Goal: Task Accomplishment & Management: Use online tool/utility

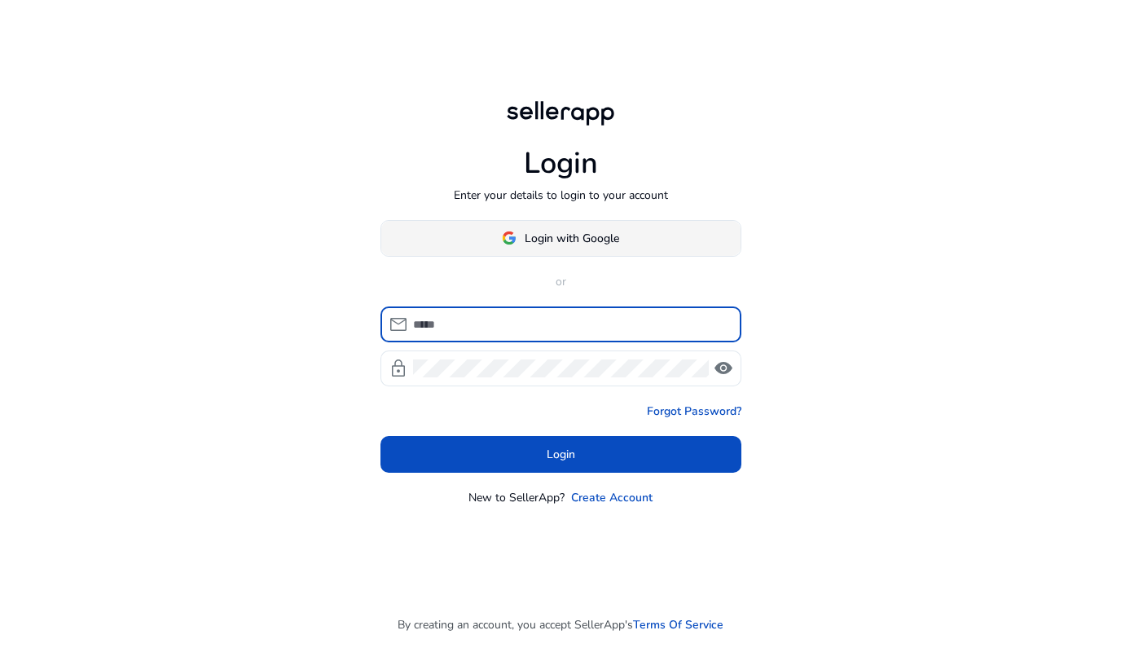
click at [531, 227] on span at bounding box center [560, 237] width 359 height 39
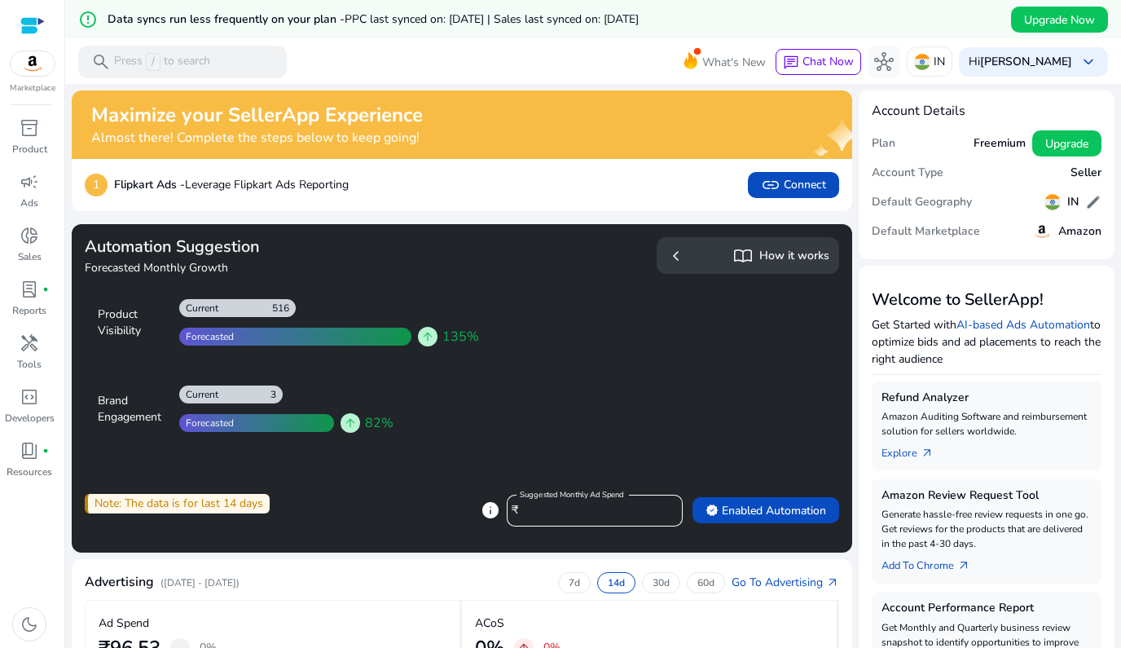
click at [229, 392] on div at bounding box center [231, 394] width 104 height 18
click at [257, 421] on div at bounding box center [256, 423] width 155 height 18
click at [344, 420] on span "arrow_upward" at bounding box center [350, 422] width 13 height 13
click at [240, 309] on div at bounding box center [237, 308] width 117 height 18
click at [312, 334] on div at bounding box center [295, 337] width 232 height 18
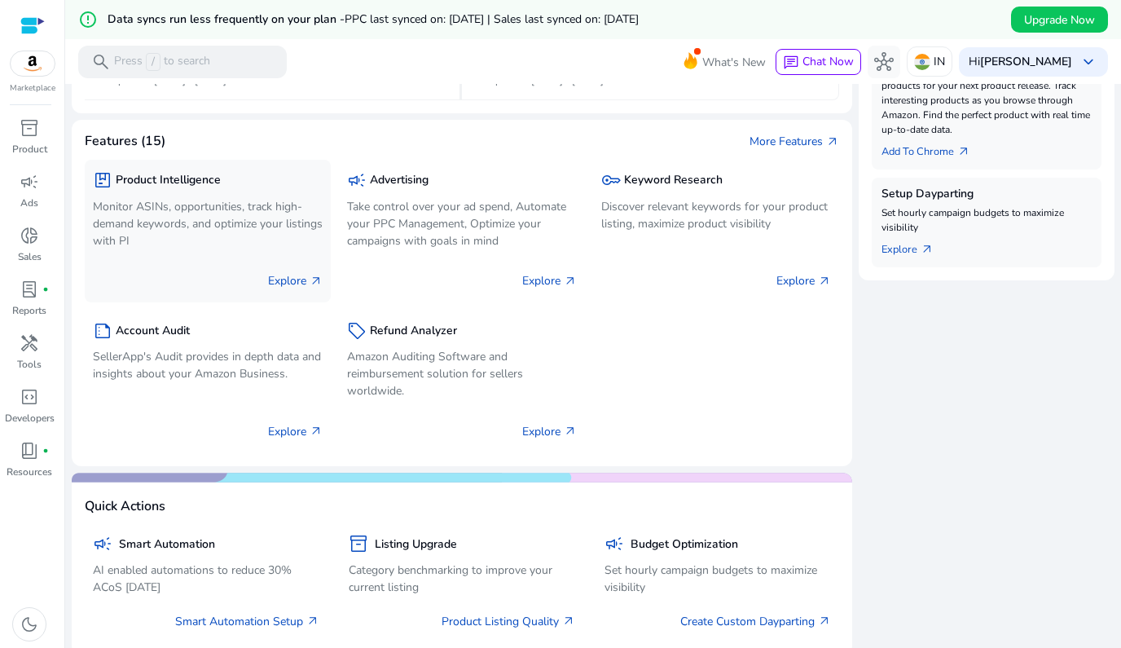
click at [272, 272] on p "Explore arrow_outward" at bounding box center [295, 280] width 55 height 17
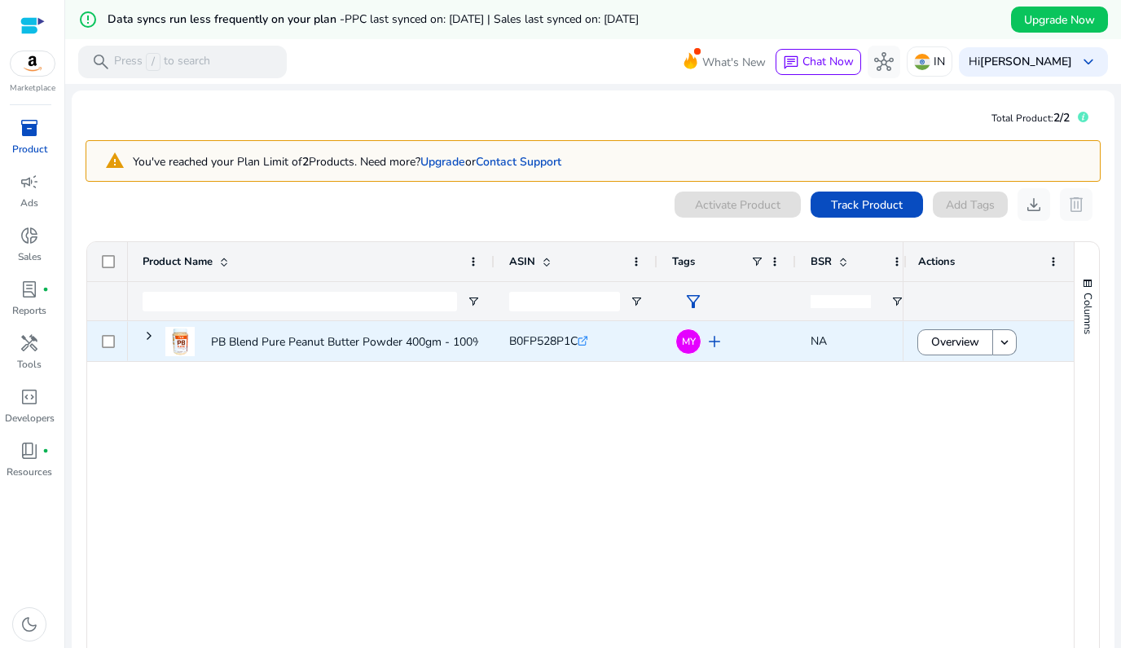
click at [107, 351] on div at bounding box center [108, 340] width 13 height 33
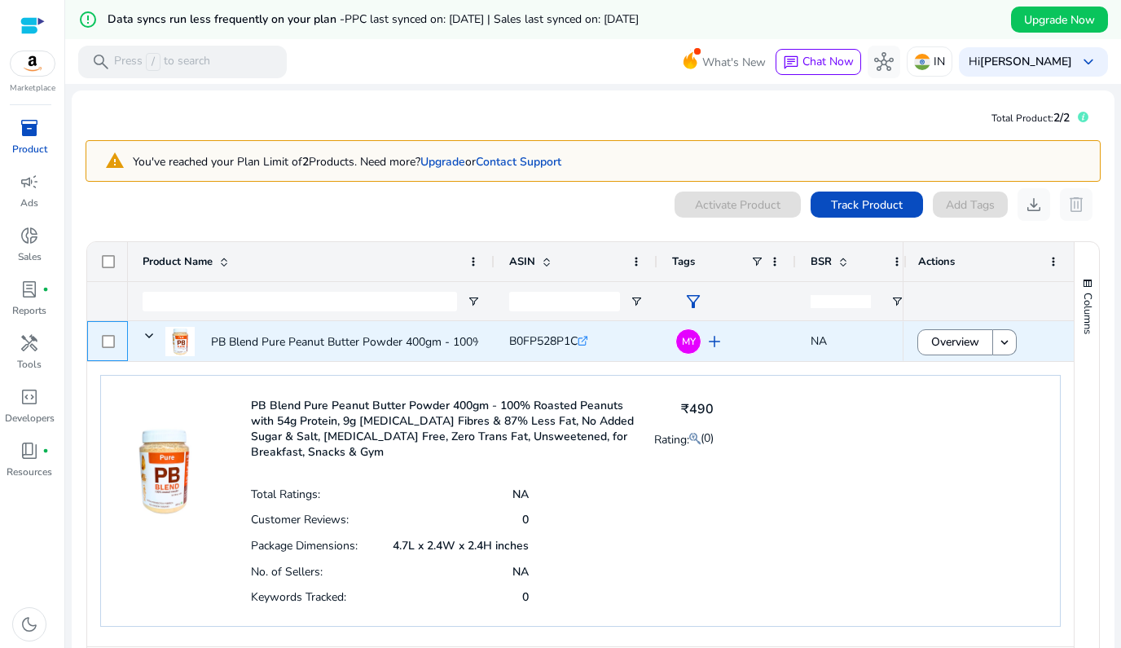
click at [107, 350] on div at bounding box center [108, 340] width 13 height 33
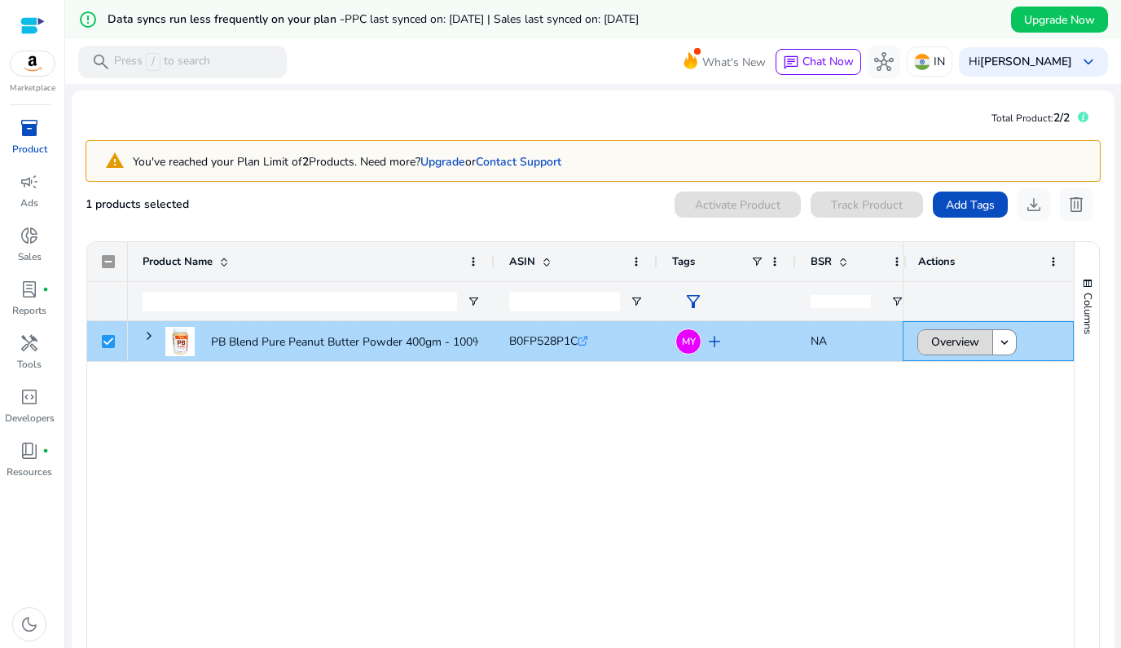
click at [968, 346] on span "Overview" at bounding box center [956, 341] width 48 height 33
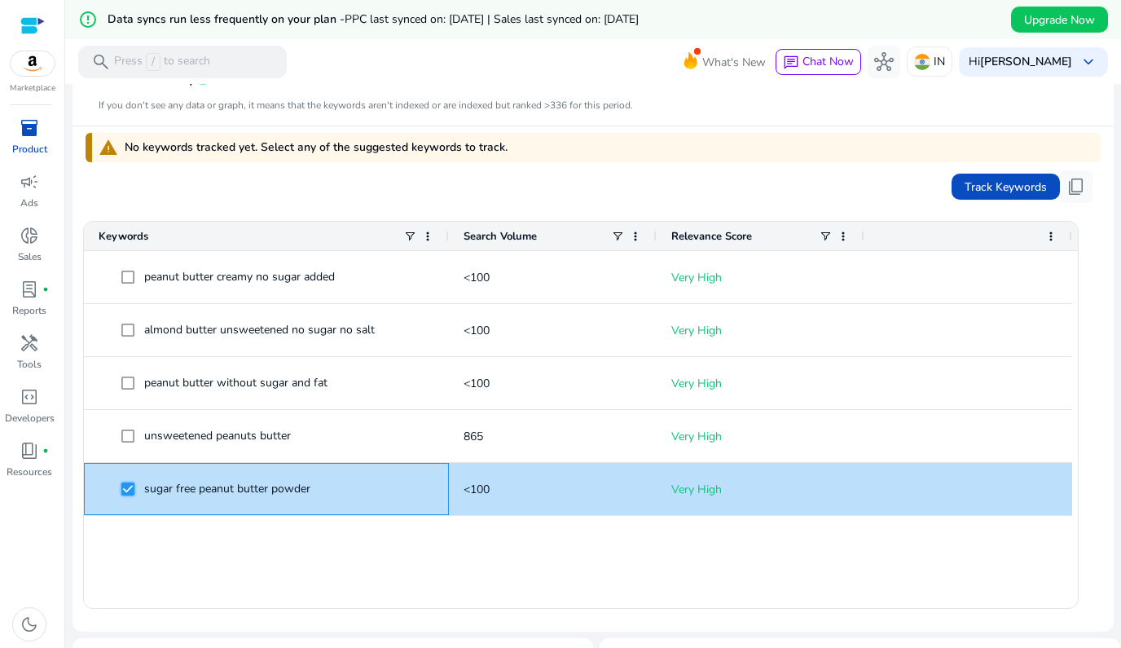
scroll to position [463, 0]
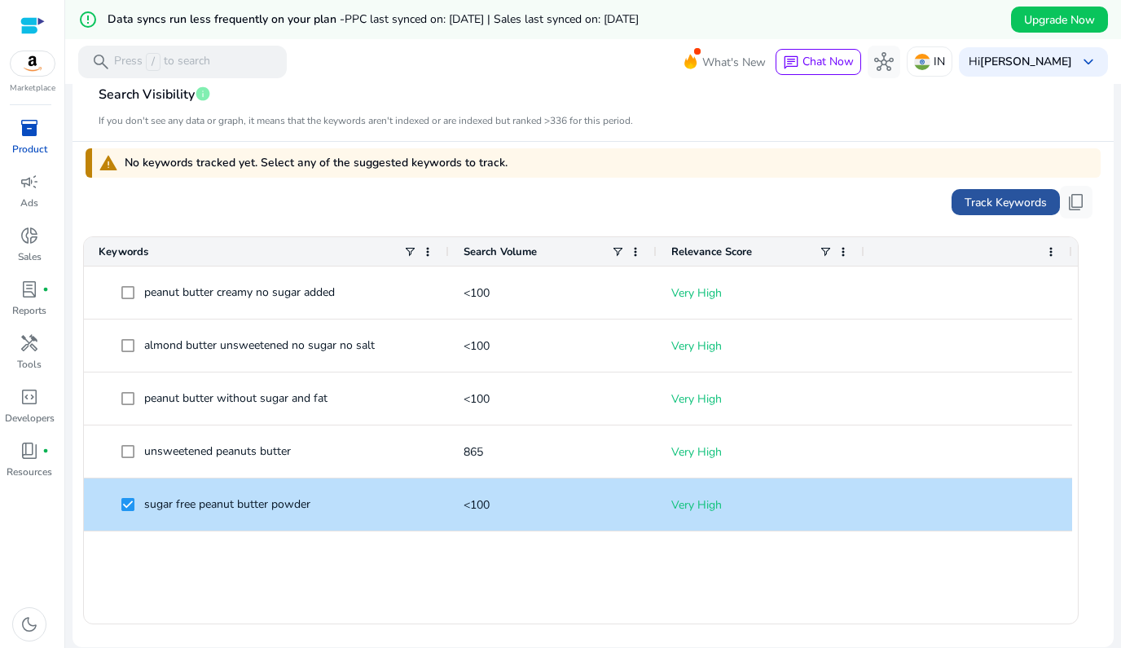
click at [978, 209] on span "Track Keywords" at bounding box center [1006, 202] width 82 height 17
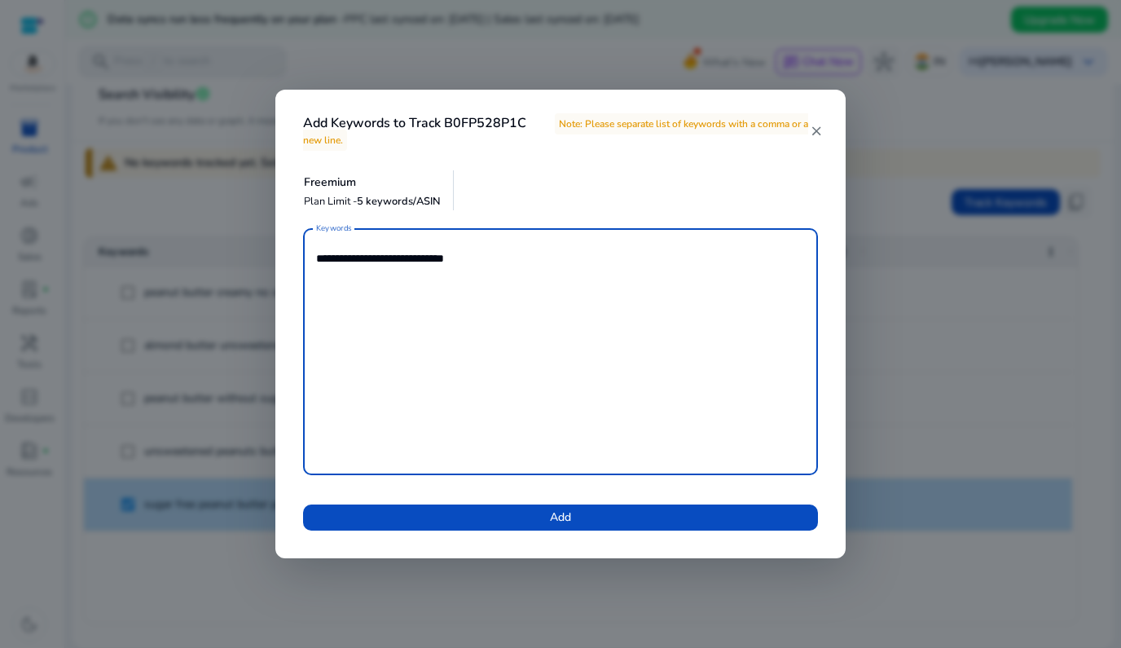
click at [644, 453] on textarea "**********" at bounding box center [560, 351] width 489 height 231
drag, startPoint x: 372, startPoint y: 253, endPoint x: 512, endPoint y: 253, distance: 140.2
click at [512, 253] on textarea "**********" at bounding box center [560, 351] width 489 height 231
type textarea "**********"
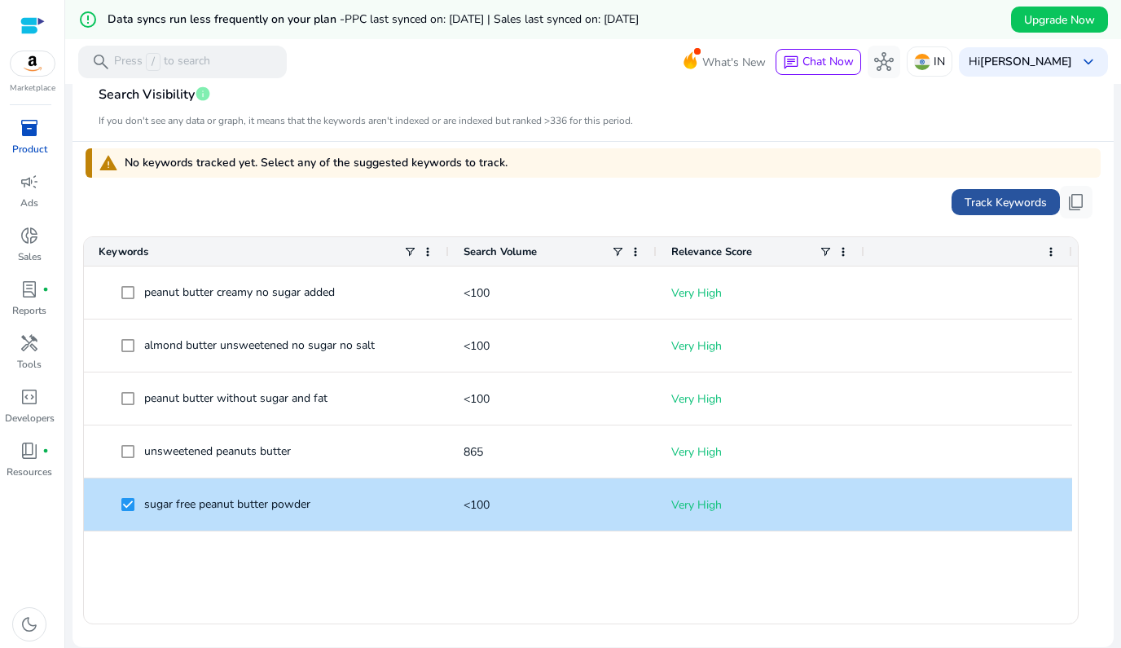
click at [984, 192] on span at bounding box center [1006, 202] width 108 height 39
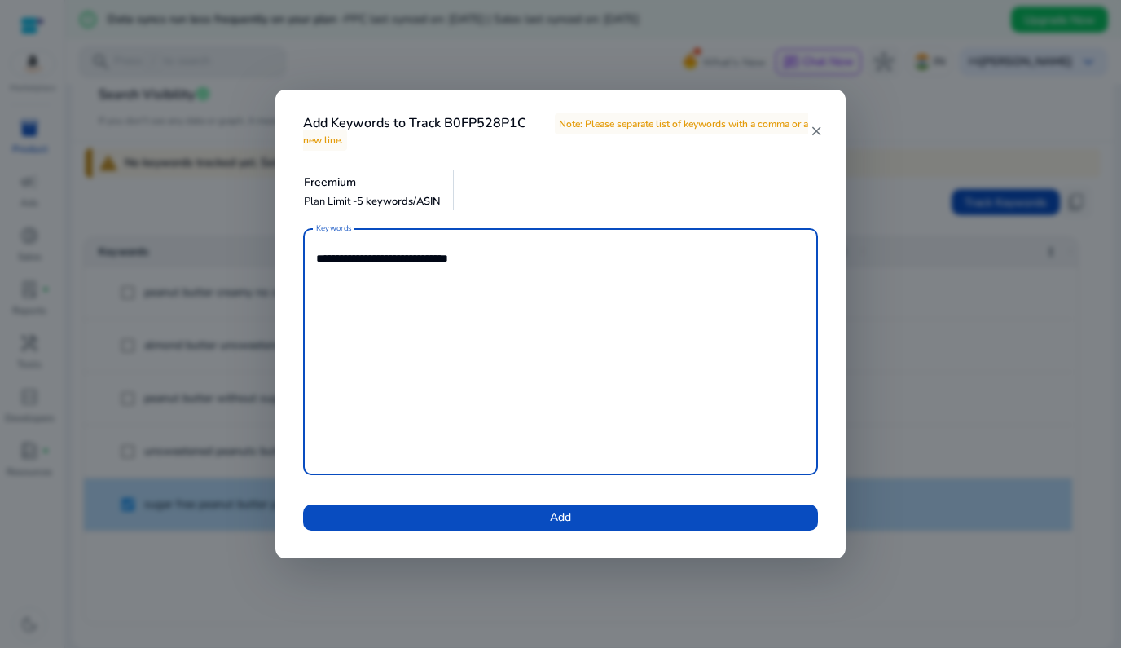
paste textarea "**********"
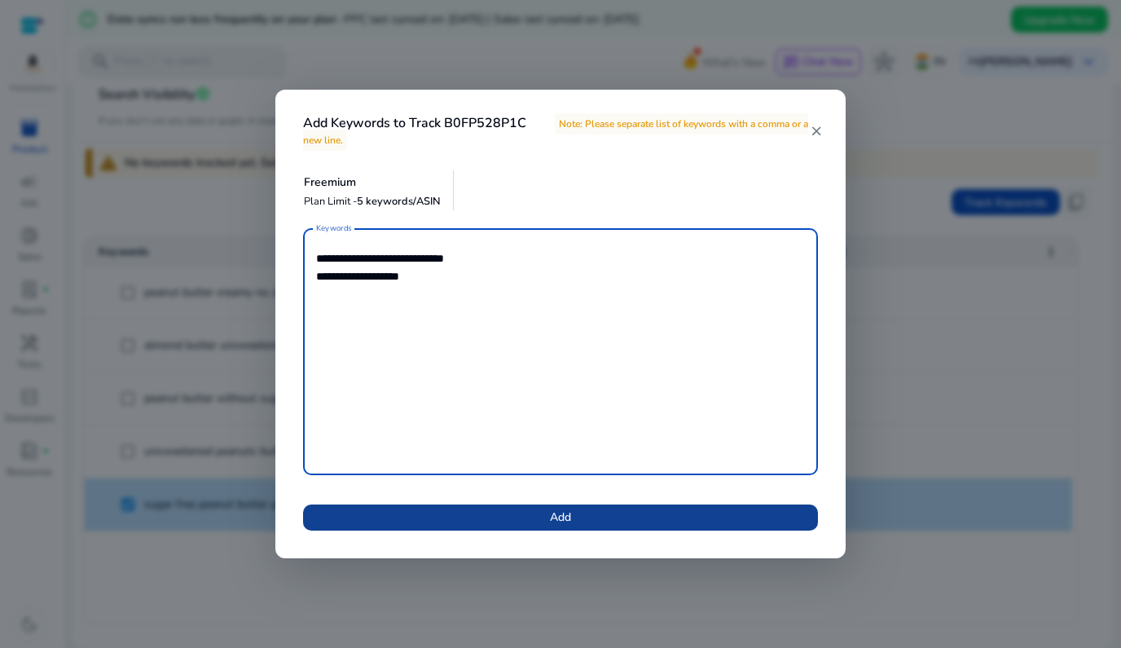
type textarea "**********"
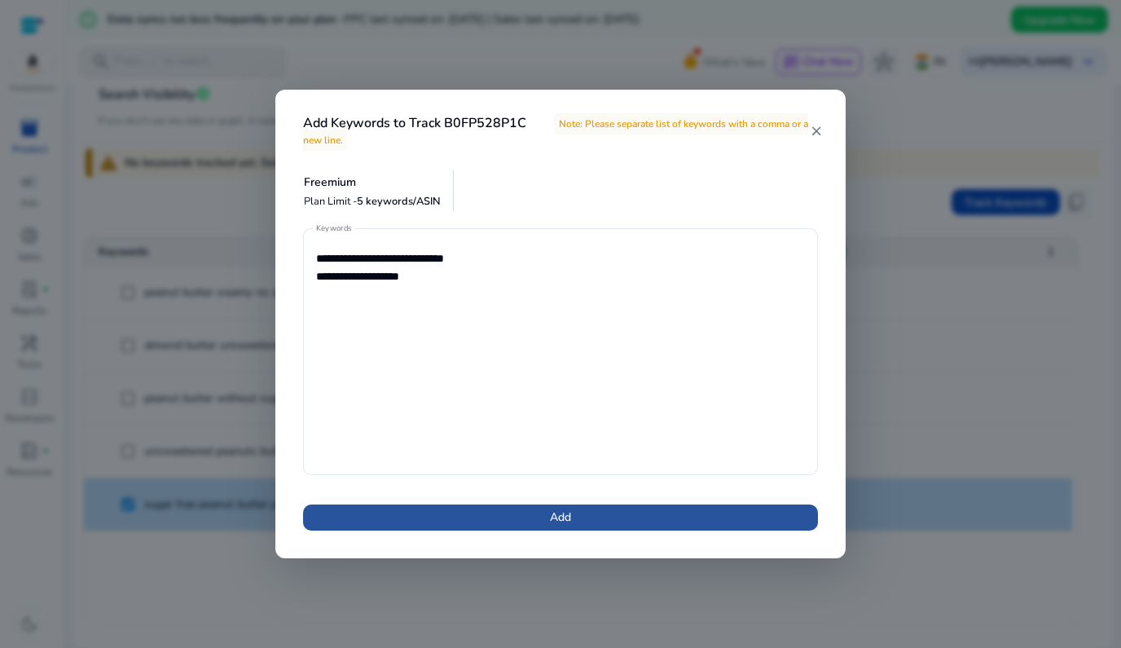
click at [580, 512] on span at bounding box center [560, 517] width 515 height 39
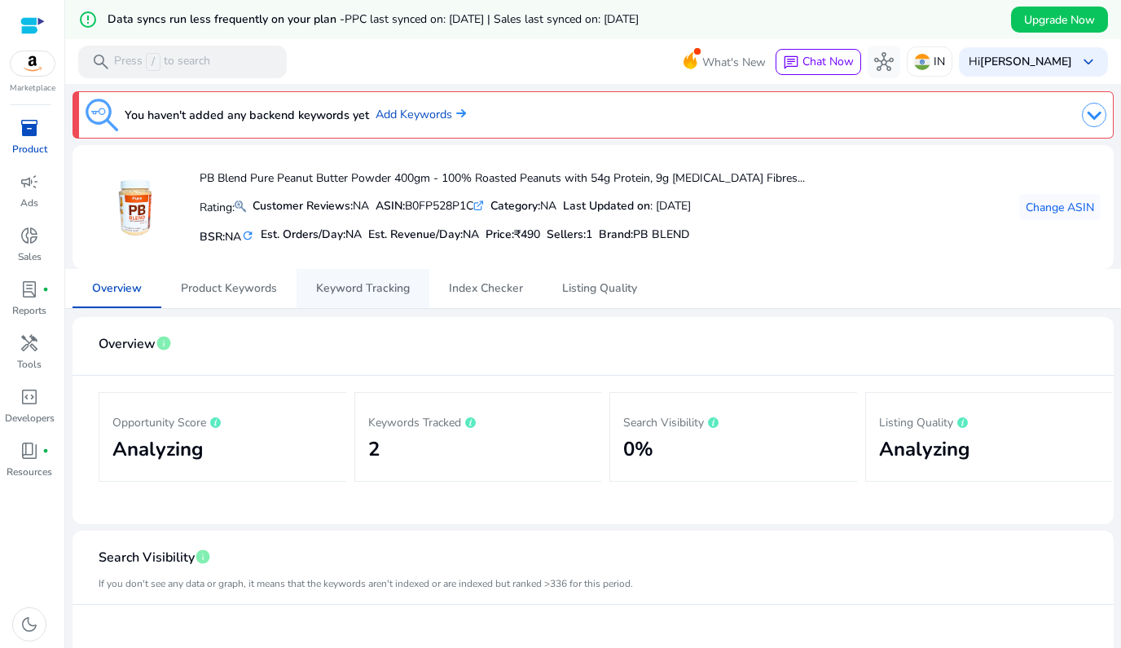
scroll to position [0, 0]
click at [408, 110] on link "Add Keywords" at bounding box center [421, 115] width 90 height 18
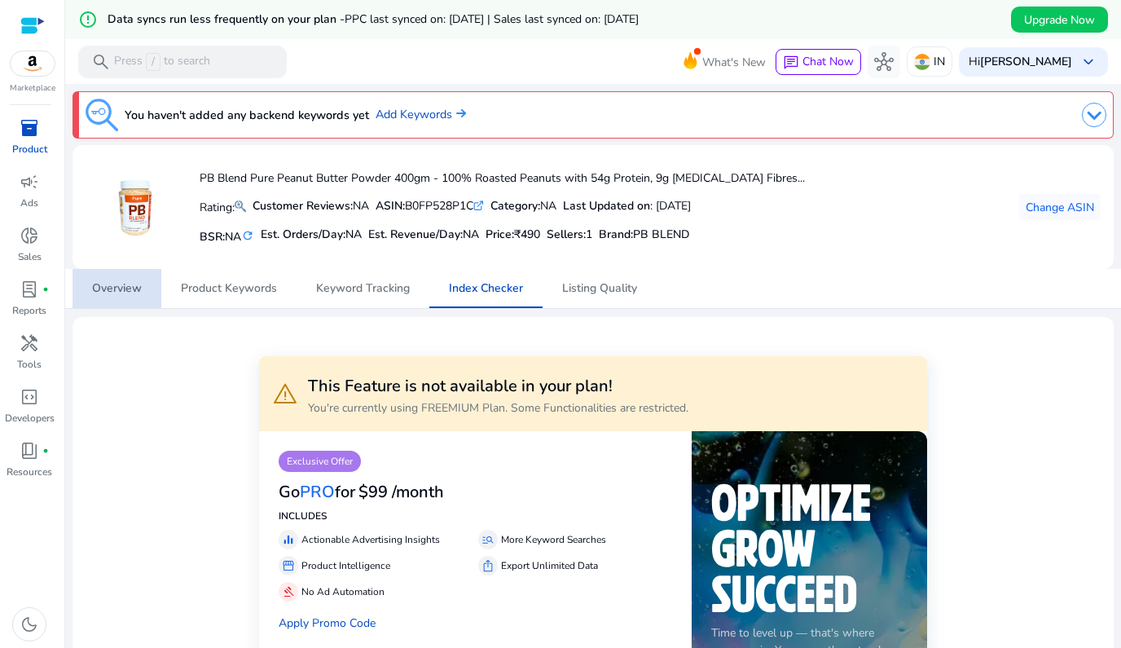
click at [123, 283] on span "Overview" at bounding box center [117, 288] width 50 height 11
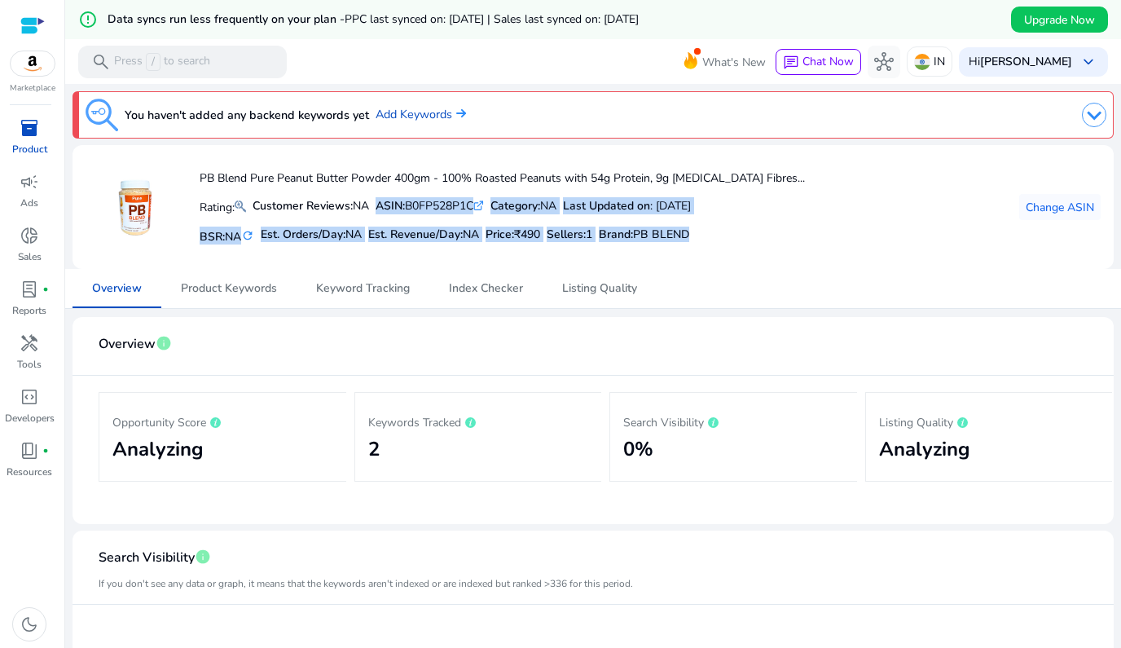
drag, startPoint x: 718, startPoint y: 229, endPoint x: 498, endPoint y: 192, distance: 223.2
click at [498, 192] on div "PB Blend Pure Peanut Butter Powder 400gm - 100% Roasted Peanuts with 54g Protei…" at bounding box center [503, 206] width 606 height 83
click at [498, 192] on div "Rating: Customer Reviews: NA ASIN: B0FP528P1C .st0{fill:#2c8af8} Category: NA L…" at bounding box center [503, 206] width 606 height 30
drag, startPoint x: 498, startPoint y: 192, endPoint x: 654, endPoint y: 245, distance: 164.4
click at [654, 245] on div "PB Blend Pure Peanut Butter Powder 400gm - 100% Roasted Peanuts with 54g Protei…" at bounding box center [503, 206] width 606 height 83
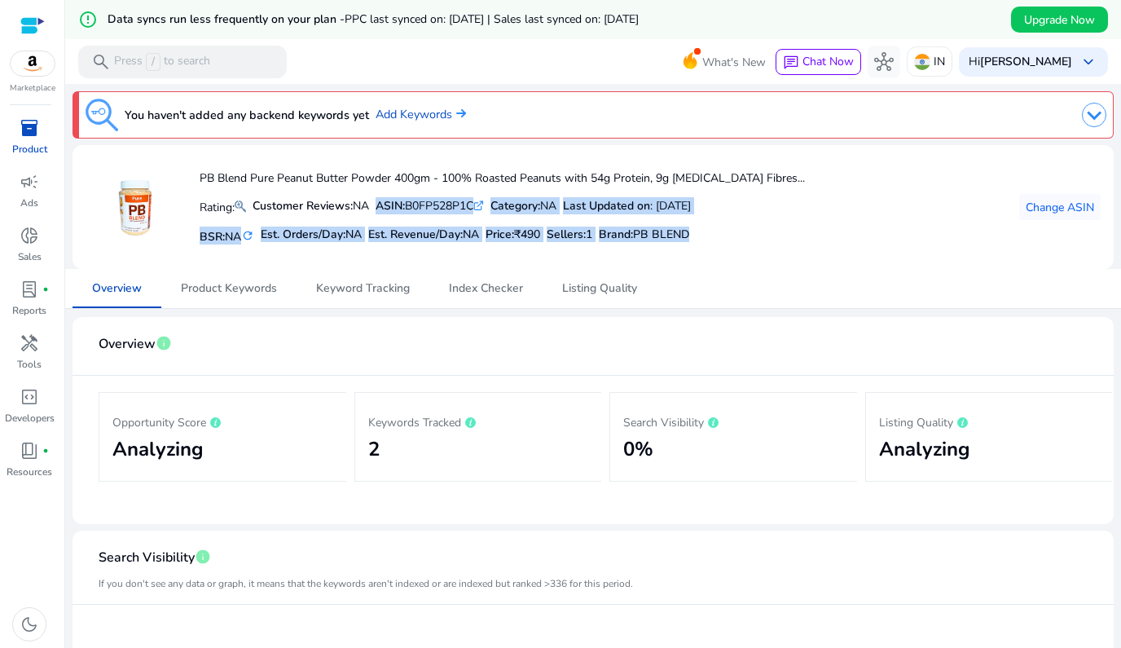
click at [654, 245] on div "Brand : PB BLEND" at bounding box center [644, 234] width 90 height 24
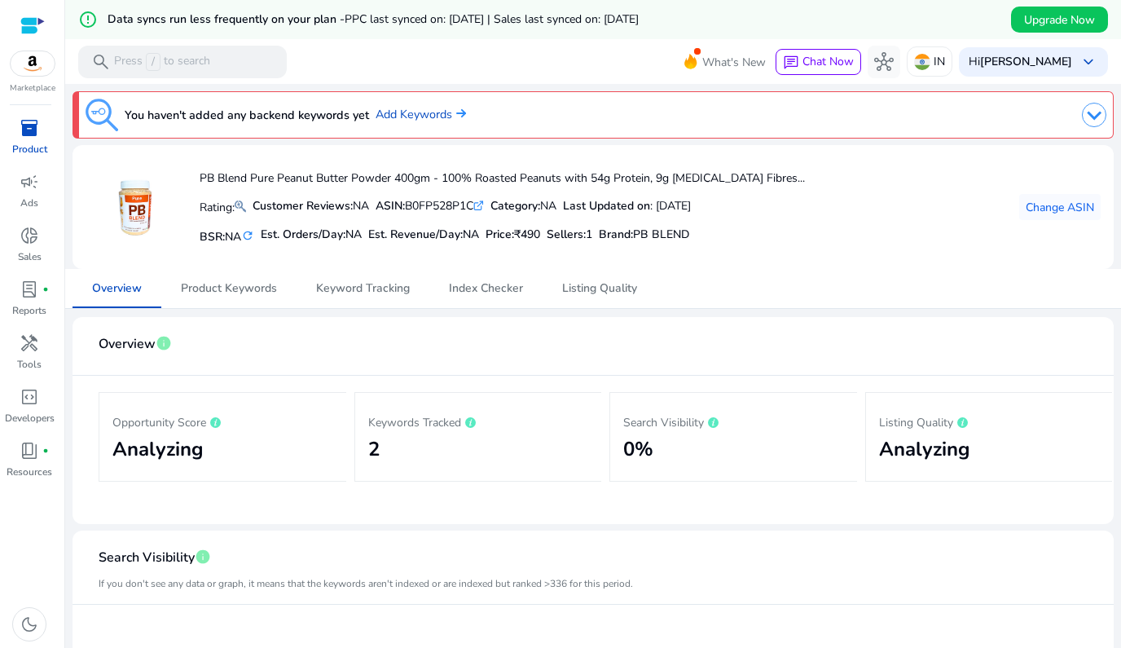
click at [37, 134] on span "inventory_2" at bounding box center [30, 128] width 20 height 20
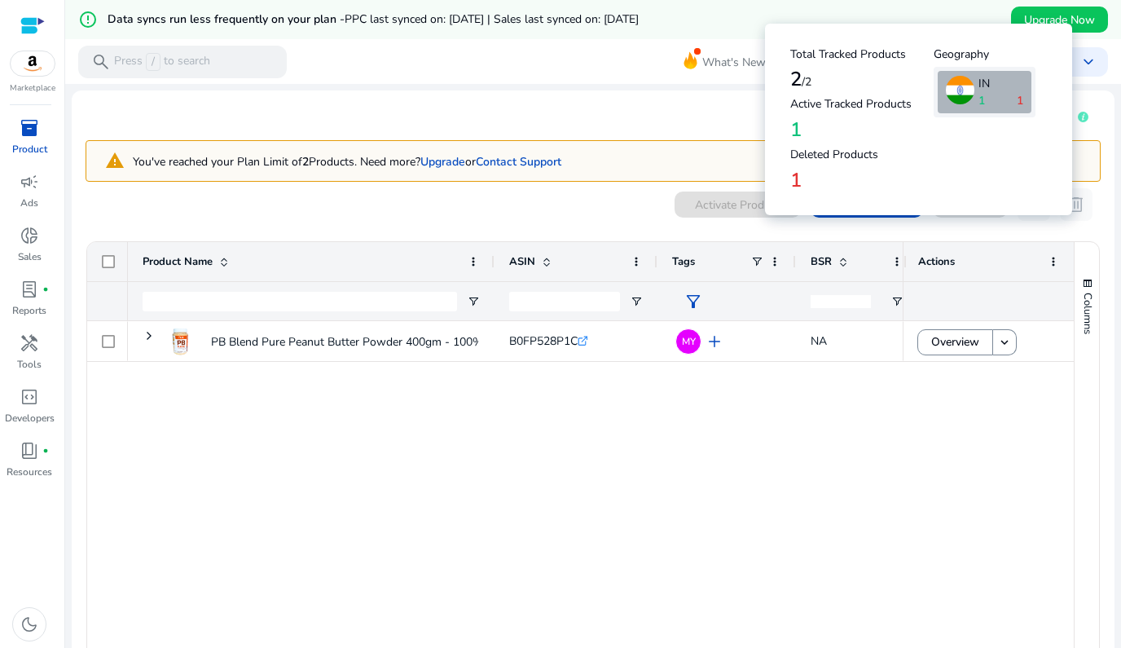
click at [981, 106] on span "1" at bounding box center [982, 100] width 7 height 17
click at [794, 180] on h4 "1" at bounding box center [862, 181] width 143 height 24
drag, startPoint x: 794, startPoint y: 180, endPoint x: 811, endPoint y: 177, distance: 17.4
click at [811, 177] on h4 "1" at bounding box center [862, 181] width 143 height 24
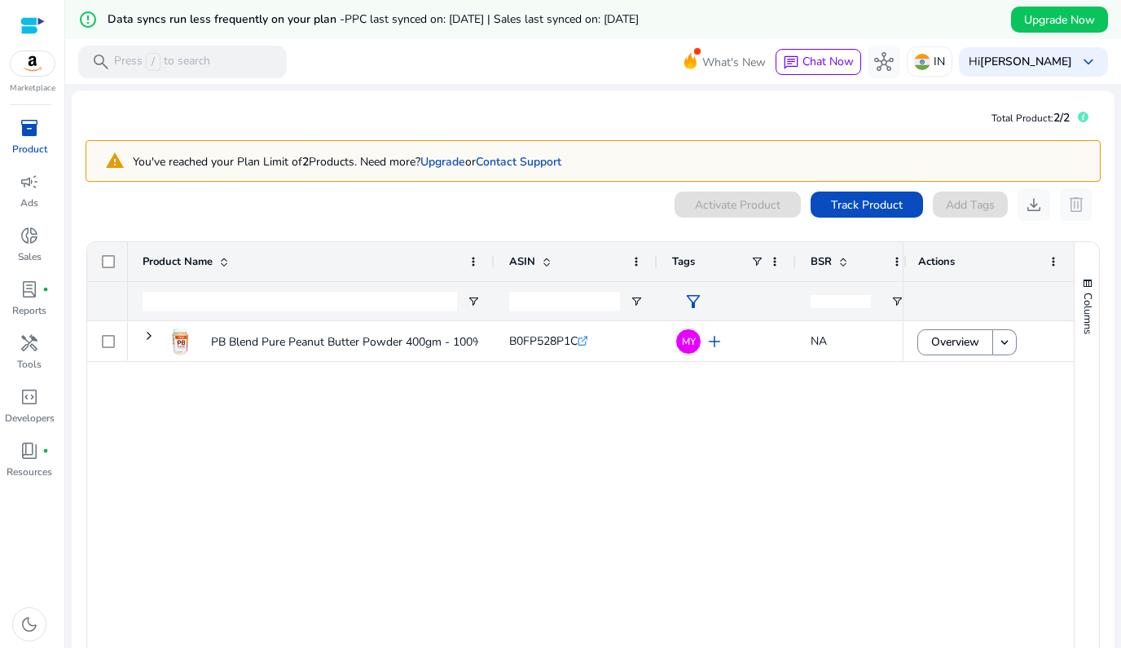
click at [620, 204] on div "0 products selected Activate Product Track Product Add Tags download delete" at bounding box center [593, 204] width 1015 height 33
